Goal: Complete application form

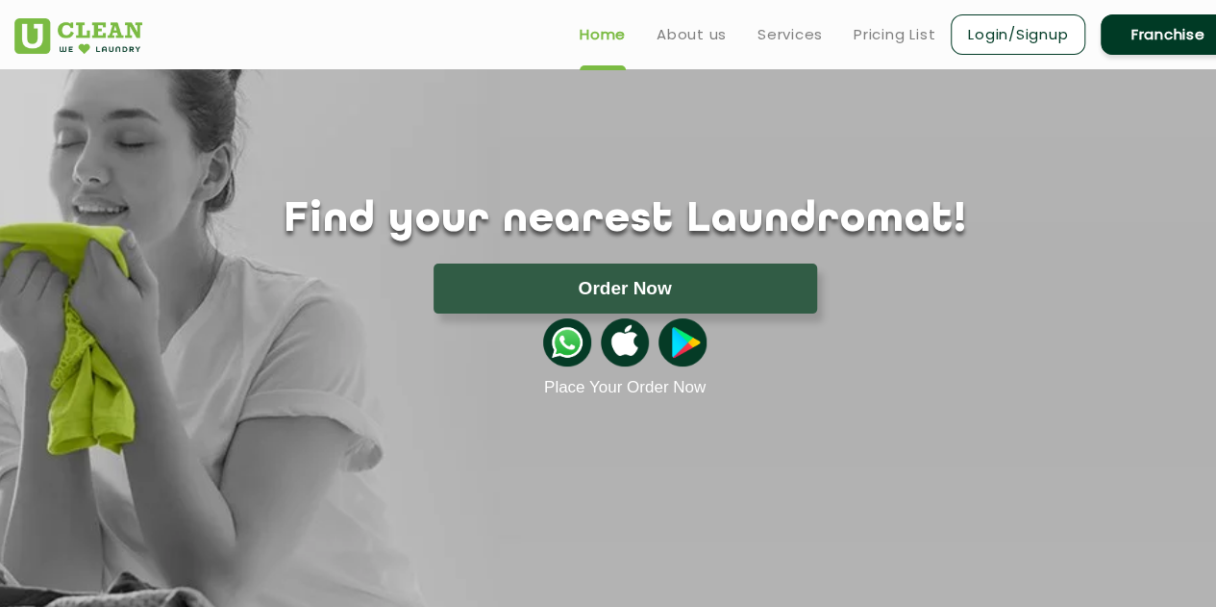
scroll to position [58, 0]
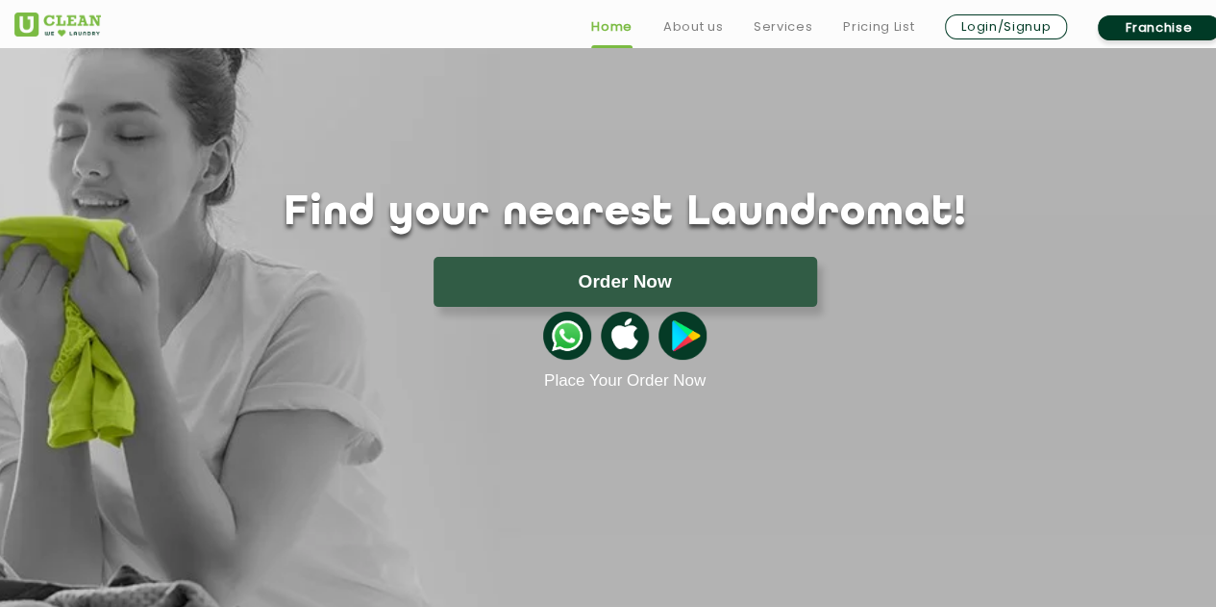
click at [1165, 30] on link "Franchise" at bounding box center [1159, 27] width 122 height 25
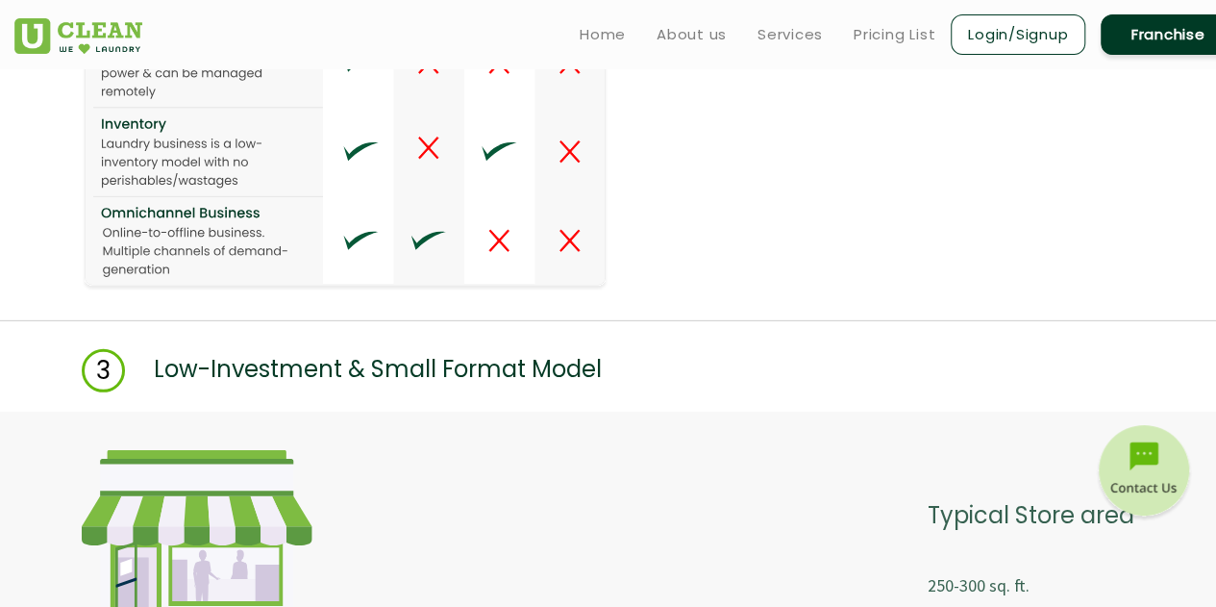
scroll to position [2776, 0]
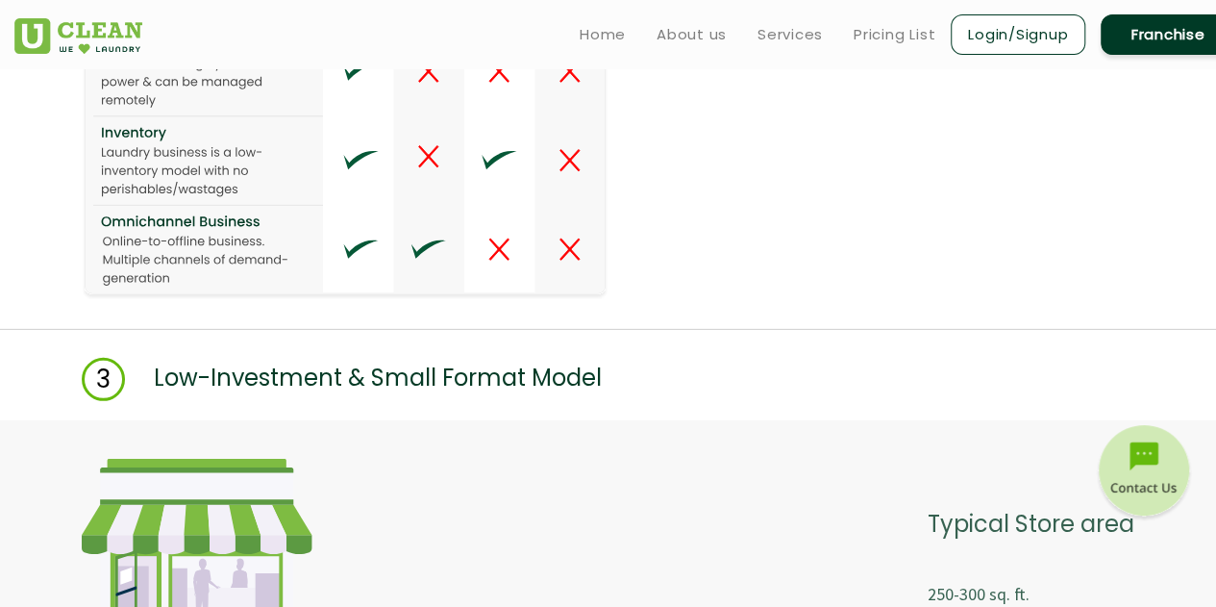
click at [1166, 32] on link "Franchise" at bounding box center [1168, 34] width 135 height 40
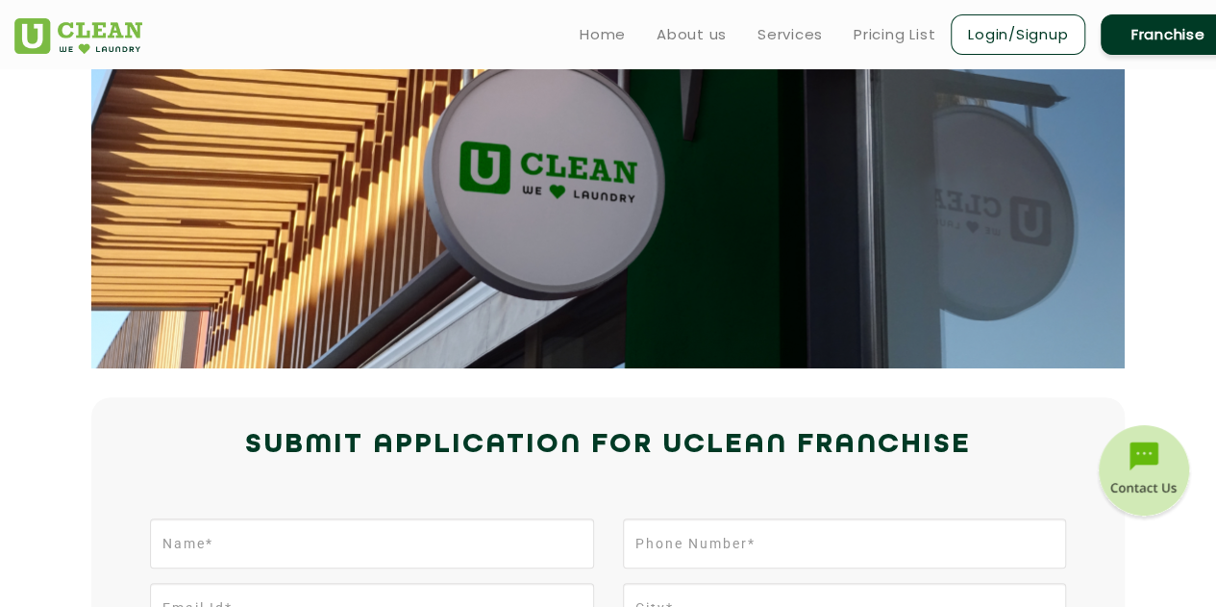
scroll to position [0, 0]
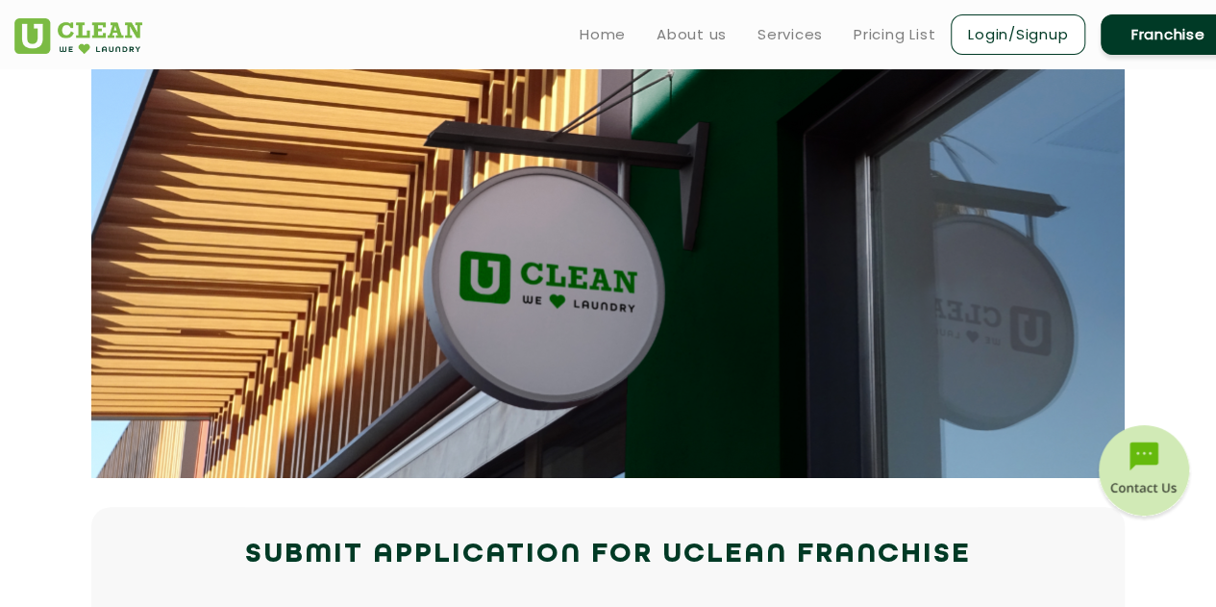
click at [1162, 51] on link "Franchise" at bounding box center [1168, 34] width 135 height 40
click at [1157, 37] on link "Franchise" at bounding box center [1168, 34] width 135 height 40
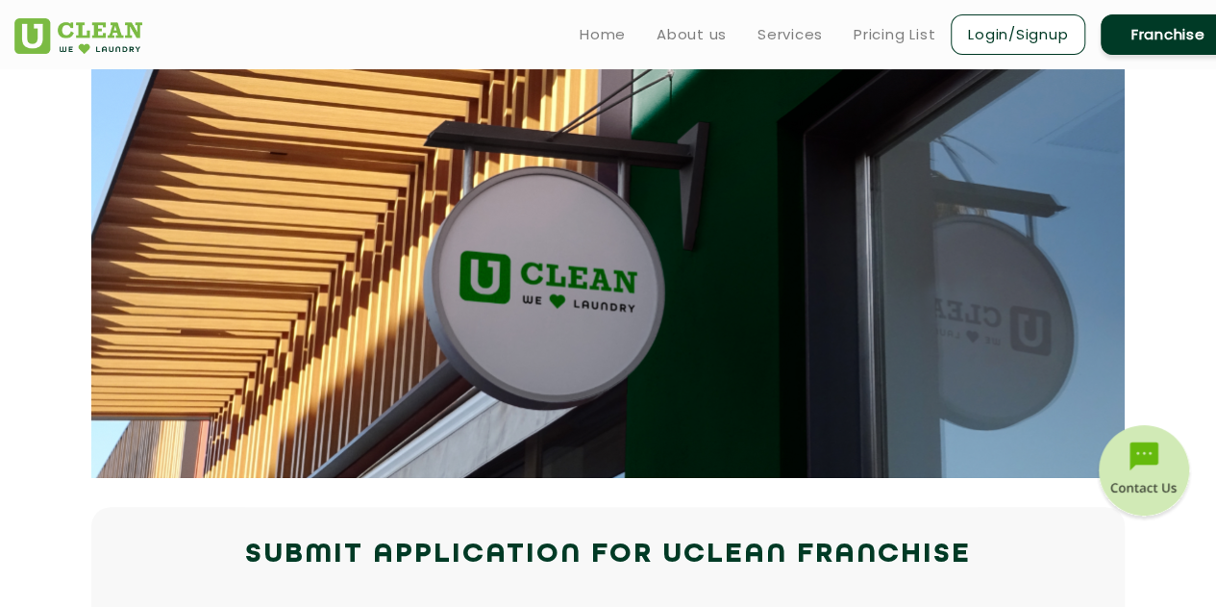
click at [1157, 37] on link "Franchise" at bounding box center [1168, 34] width 135 height 40
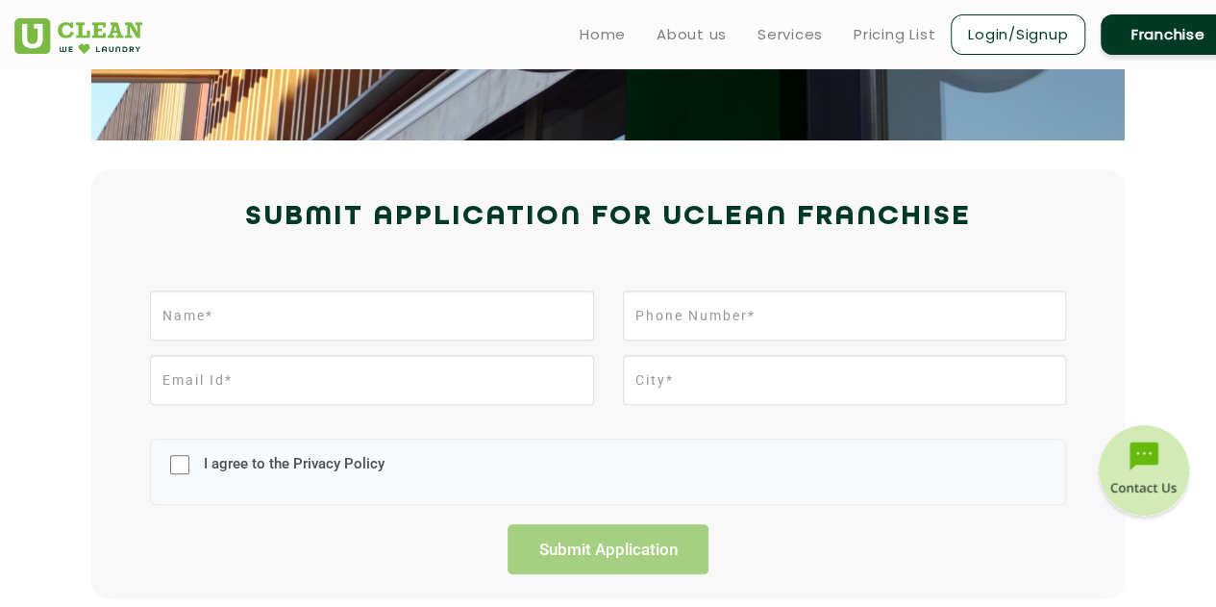
scroll to position [330, 0]
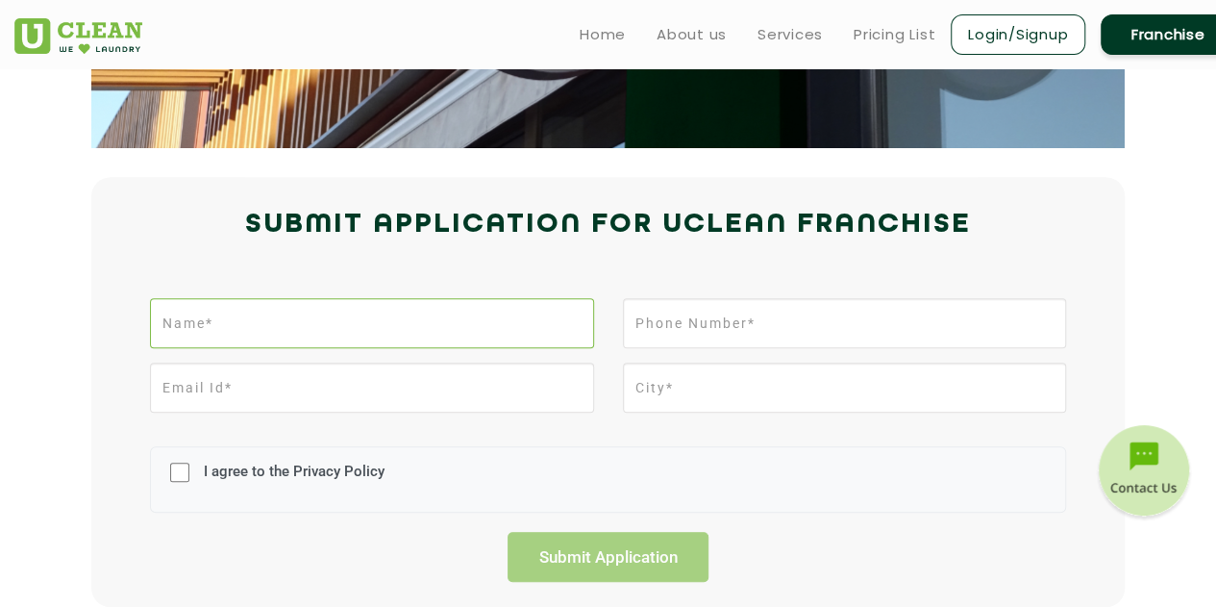
click at [413, 337] on input "text" at bounding box center [371, 323] width 443 height 50
type input "abhishek"
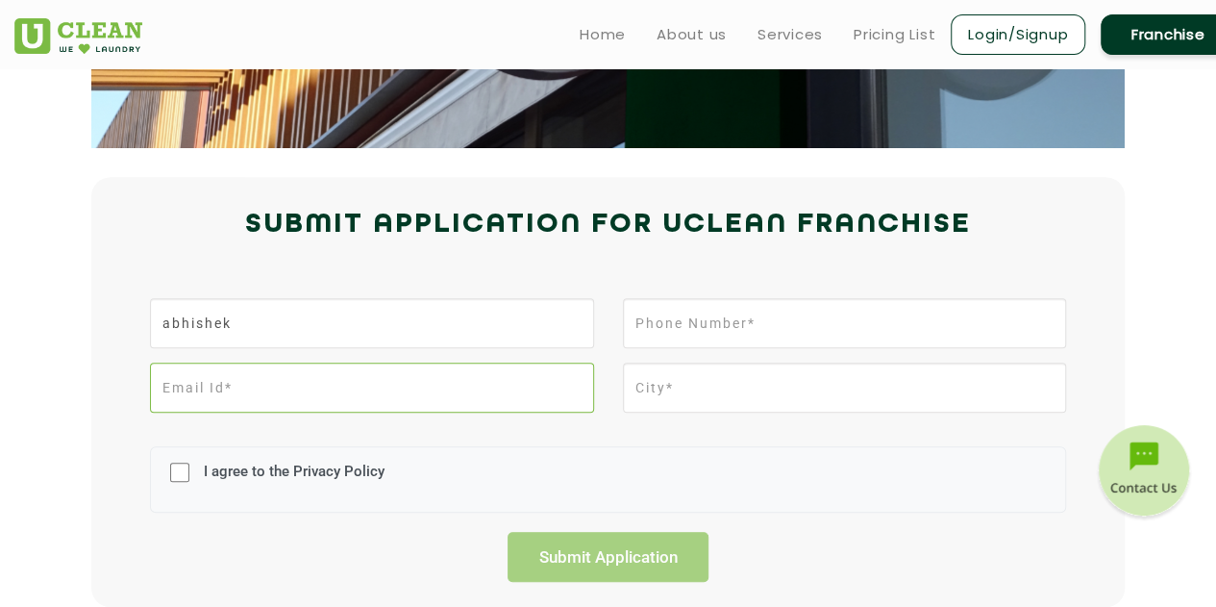
click at [344, 393] on input "email" at bounding box center [371, 387] width 443 height 50
type input "[EMAIL_ADDRESS][DOMAIN_NAME]"
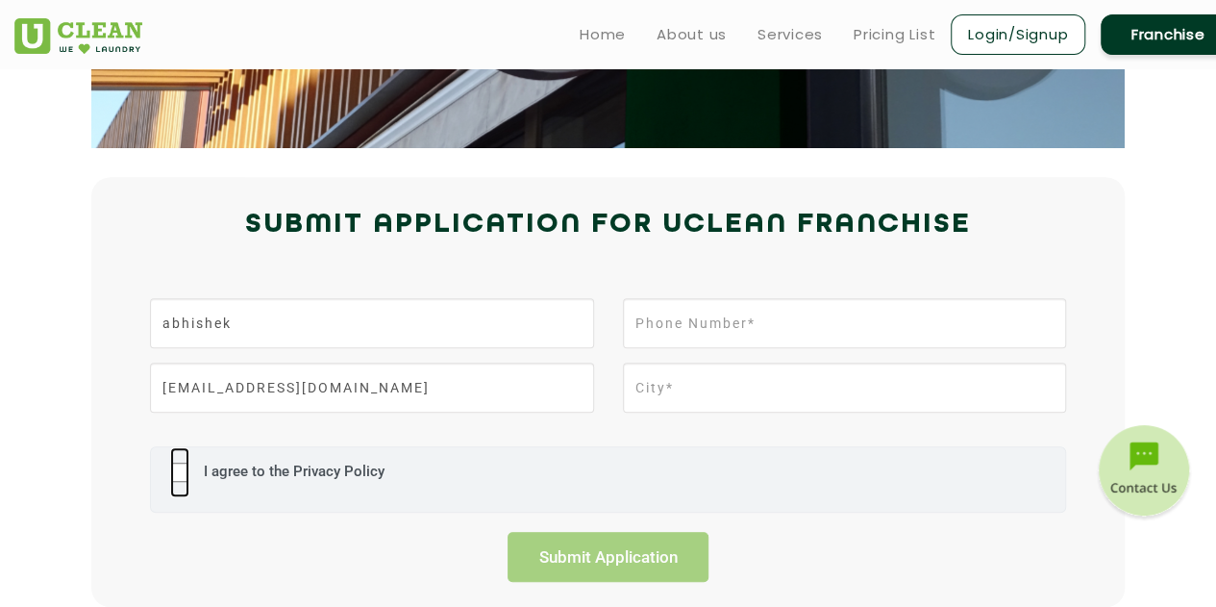
click at [178, 479] on input "I agree to the Privacy Policy" at bounding box center [179, 472] width 19 height 50
checkbox input "true"
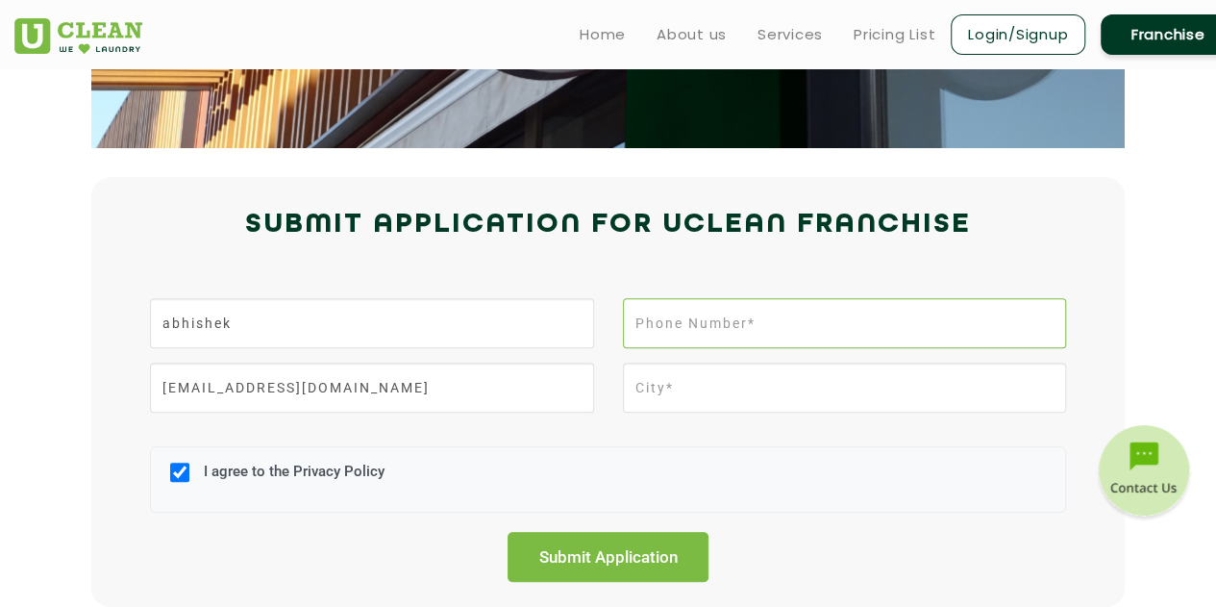
click at [713, 328] on input "tel" at bounding box center [844, 323] width 443 height 50
type input "9999887424"
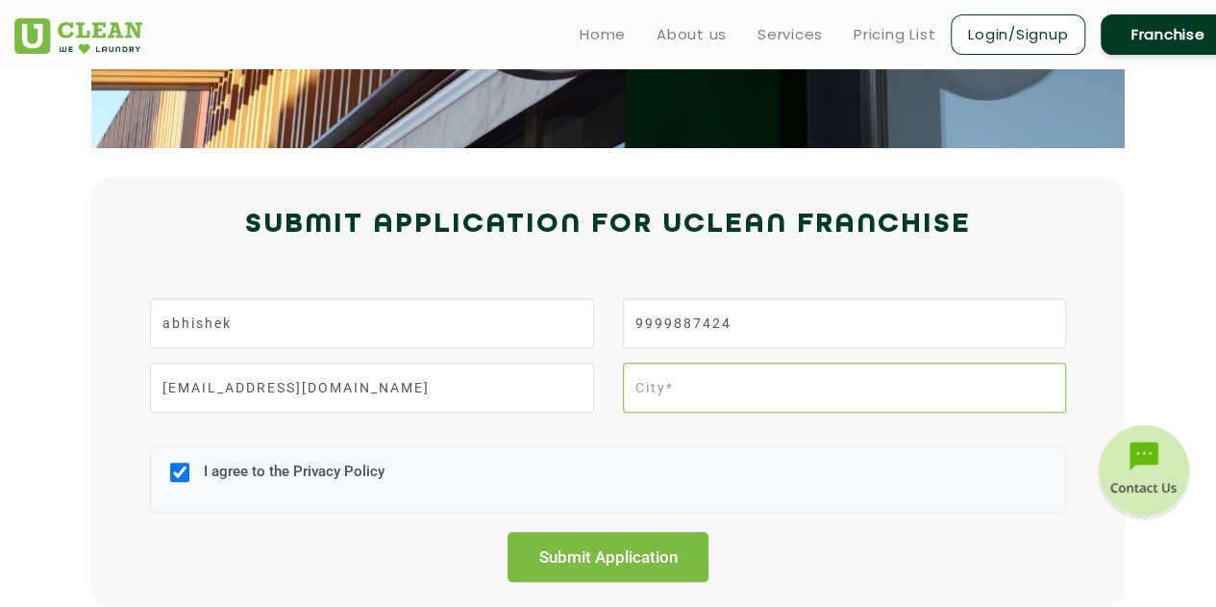
click at [687, 387] on input "text" at bounding box center [844, 387] width 443 height 50
type input "Gurgaon"
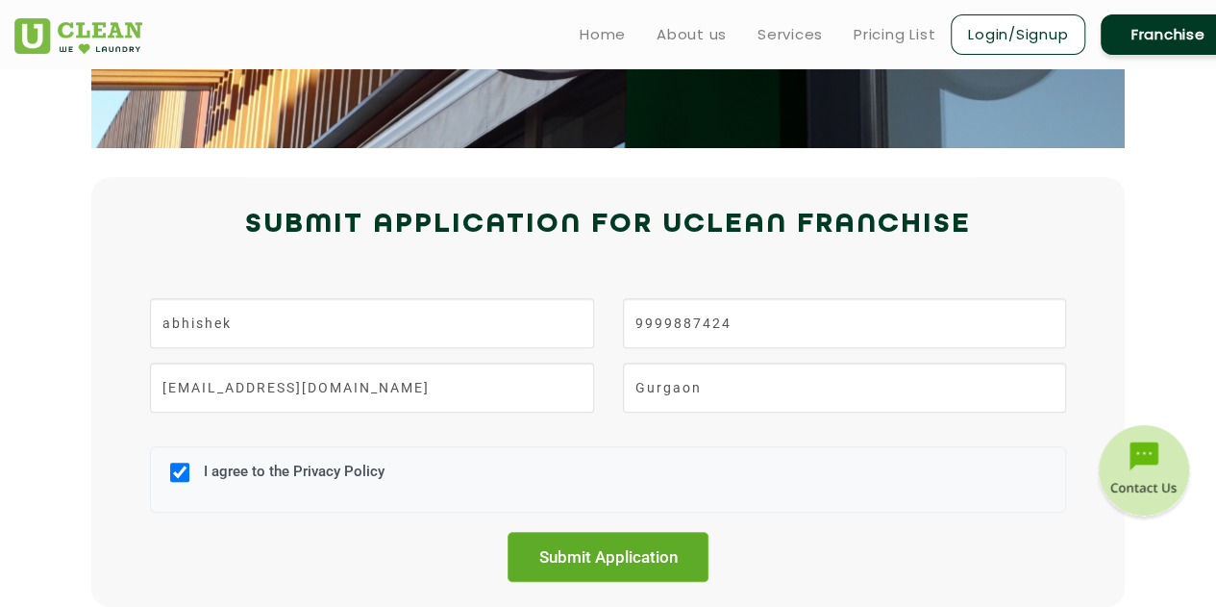
click at [612, 567] on input "Submit Application" at bounding box center [609, 557] width 202 height 50
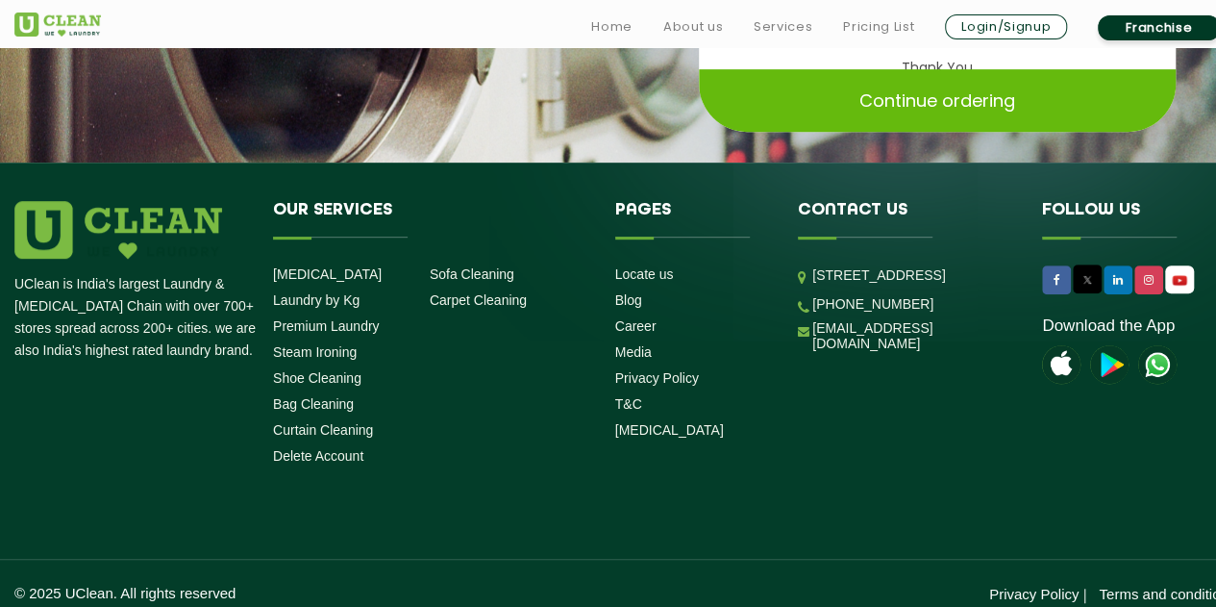
scroll to position [410, 0]
